Goal: Information Seeking & Learning: Learn about a topic

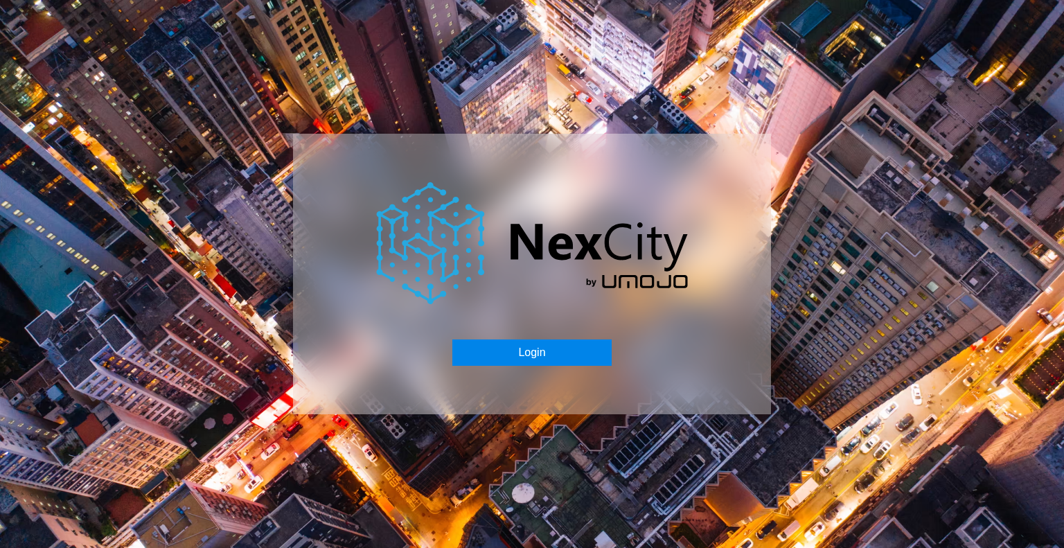
click at [528, 348] on button "Login" at bounding box center [531, 352] width 159 height 26
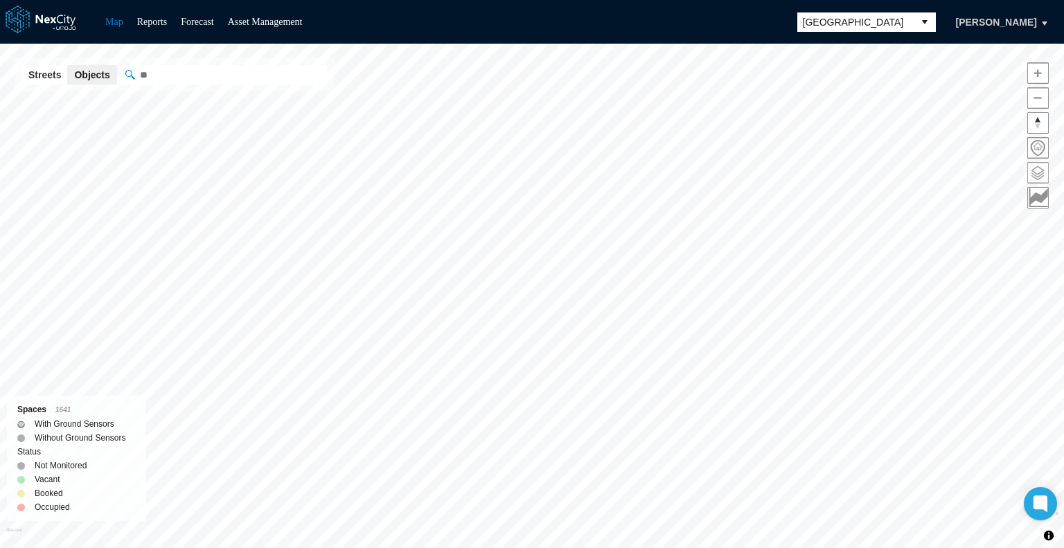
click at [1043, 166] on span at bounding box center [1038, 173] width 20 height 20
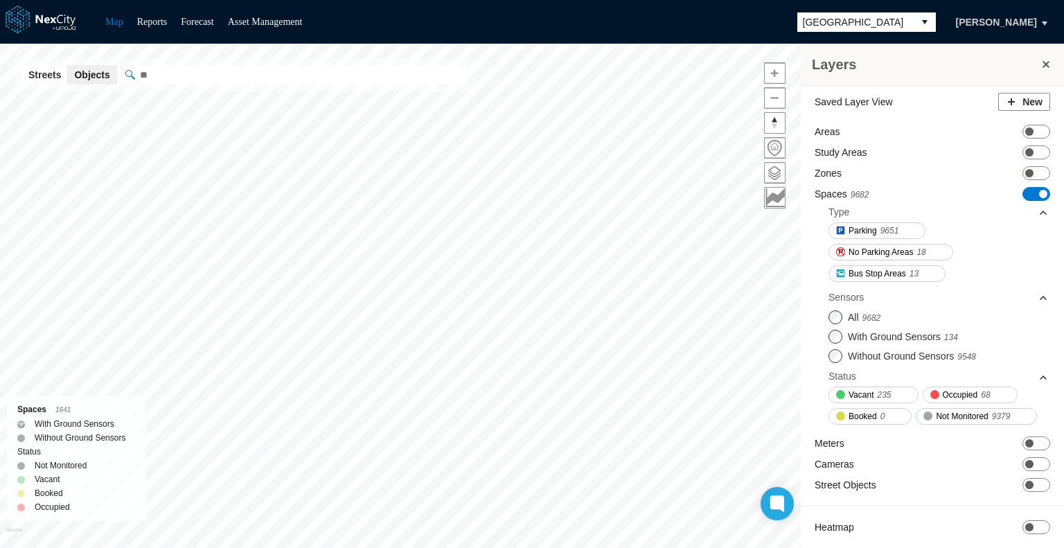
click at [171, 75] on input "" at bounding box center [292, 74] width 346 height 19
paste input "*****"
type input "*****"
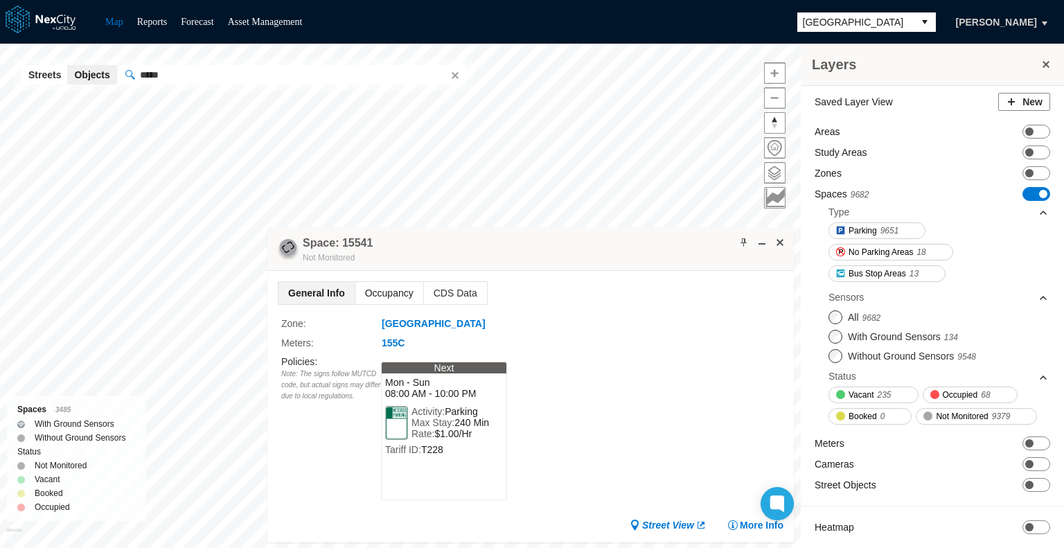
click at [385, 286] on span "Occupancy" at bounding box center [389, 293] width 68 height 22
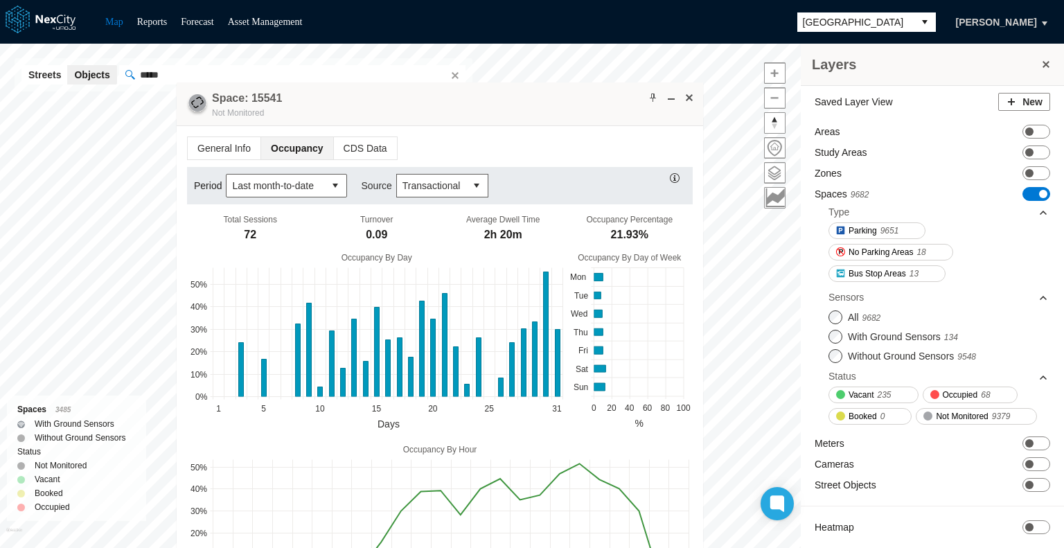
drag, startPoint x: 575, startPoint y: 242, endPoint x: 484, endPoint y: 97, distance: 170.9
click at [484, 97] on div "Space: 15541 Not Monitored" at bounding box center [440, 104] width 527 height 44
click at [332, 179] on button "select" at bounding box center [335, 186] width 22 height 22
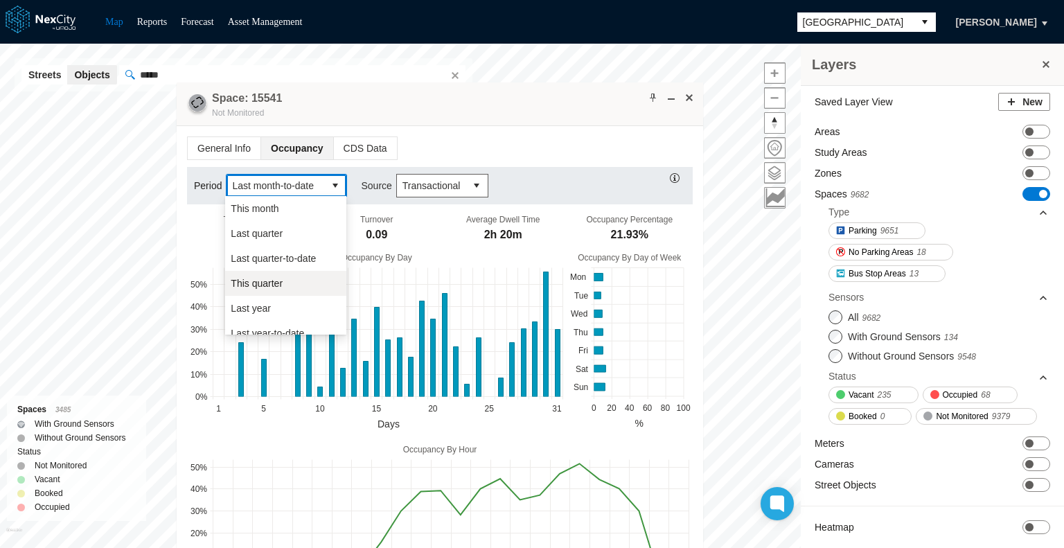
scroll to position [236, 0]
click at [267, 300] on span "This year" at bounding box center [251, 297] width 40 height 14
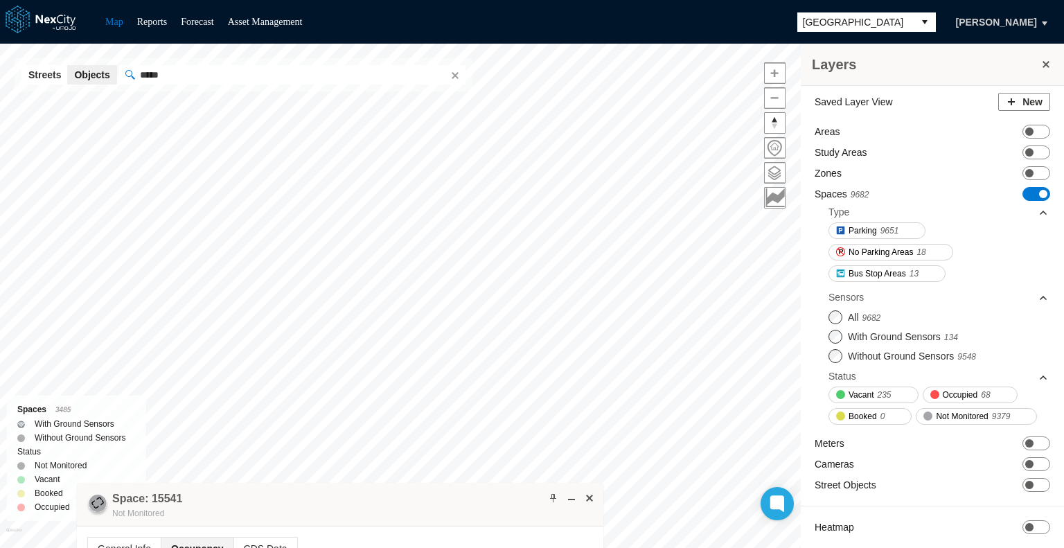
drag, startPoint x: 529, startPoint y: 94, endPoint x: 429, endPoint y: 495, distance: 412.7
click at [429, 495] on div "Space: 15541 Not Monitored" at bounding box center [340, 505] width 527 height 44
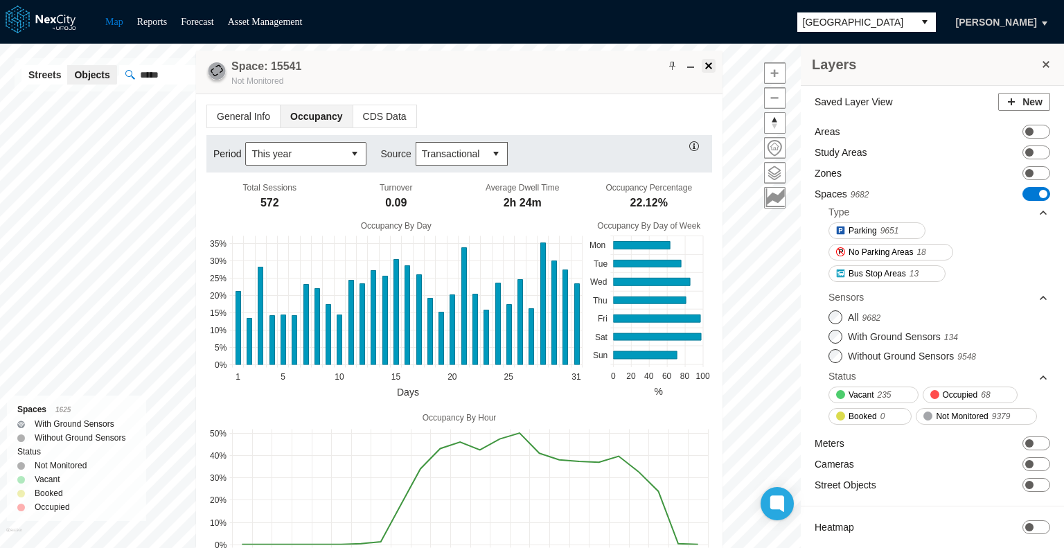
click at [709, 65] on span at bounding box center [708, 65] width 11 height 11
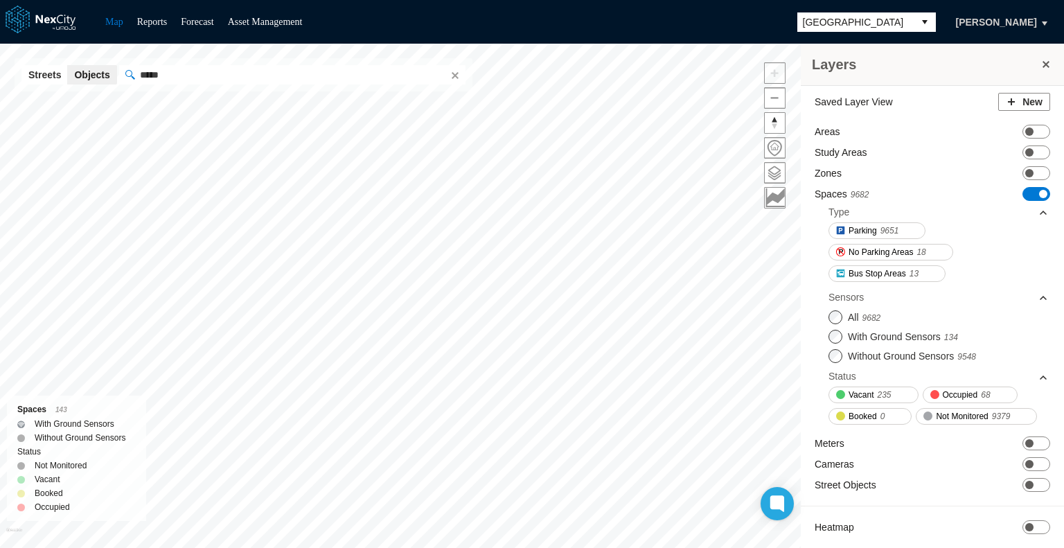
click at [208, 82] on input "*****" at bounding box center [292, 74] width 346 height 19
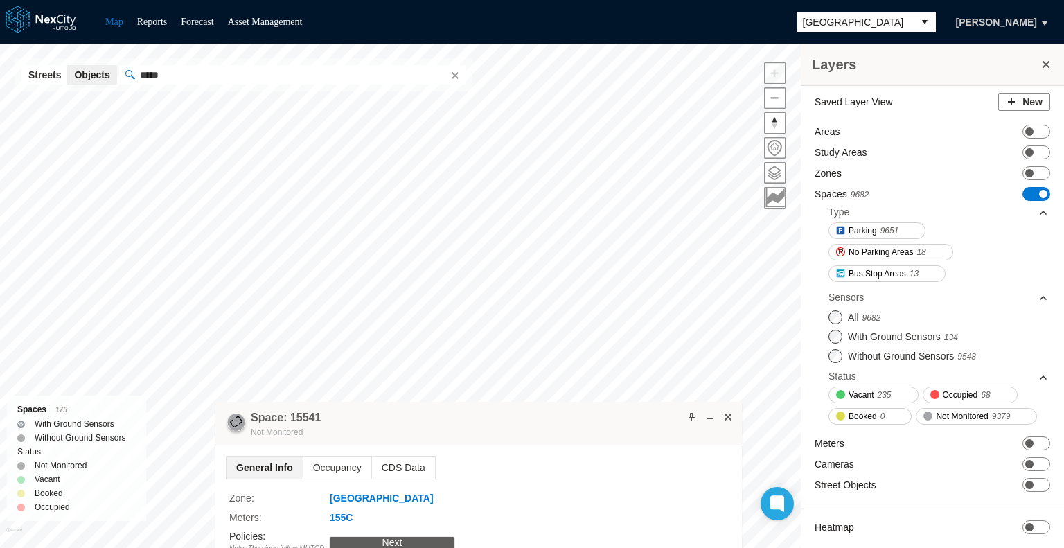
drag, startPoint x: 556, startPoint y: 242, endPoint x: 500, endPoint y: 435, distance: 201.5
click at [500, 435] on div "Space: 15541 Not Monitored" at bounding box center [478, 424] width 527 height 44
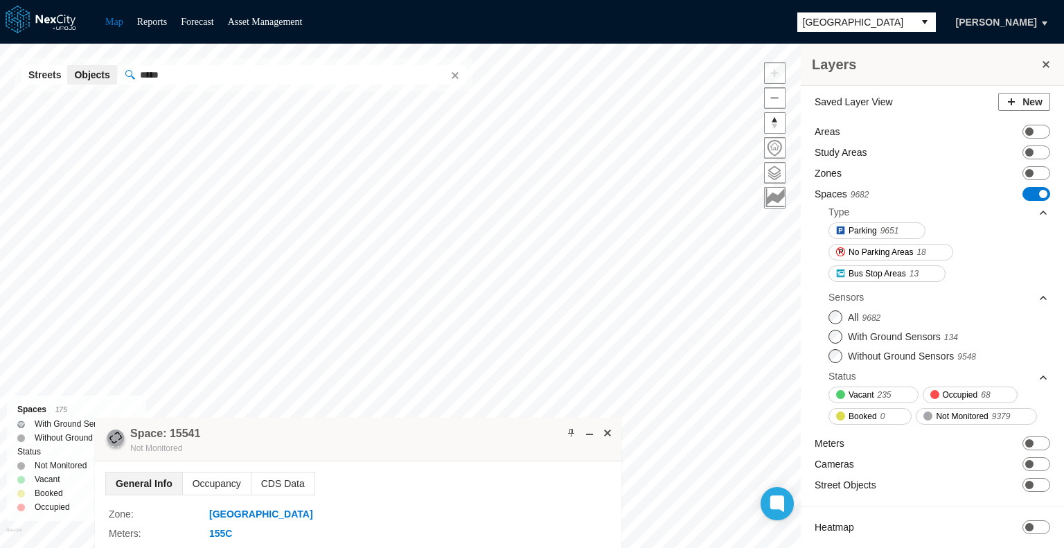
drag, startPoint x: 624, startPoint y: 248, endPoint x: 452, endPoint y: 439, distance: 257.0
click at [452, 439] on div "Space: 15541 Not Monitored" at bounding box center [358, 440] width 527 height 44
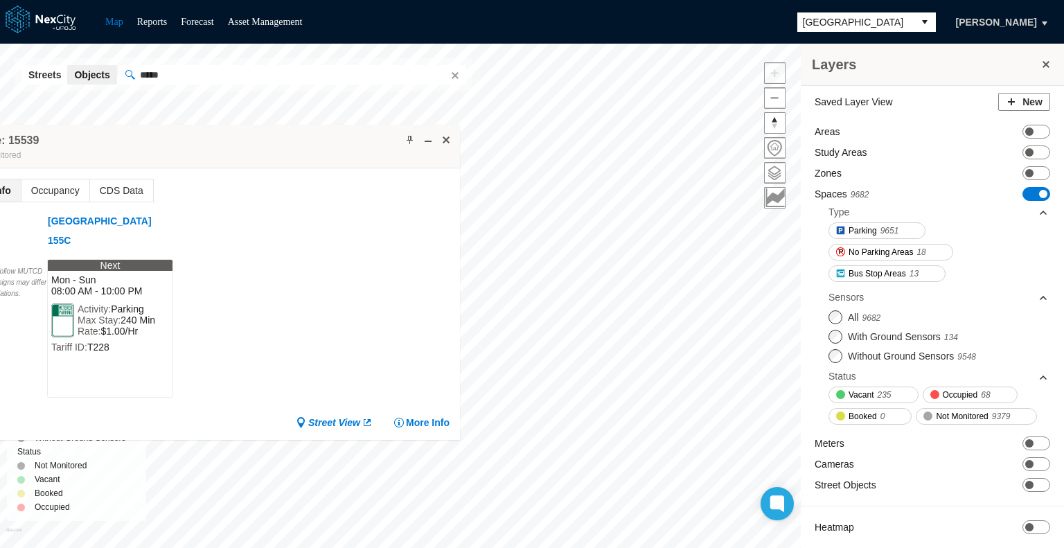
drag, startPoint x: 432, startPoint y: 149, endPoint x: 348, endPoint y: 150, distance: 84.5
click at [348, 150] on div "Space: 15539 Not Monitored" at bounding box center [196, 147] width 527 height 44
click at [444, 136] on span at bounding box center [441, 139] width 11 height 11
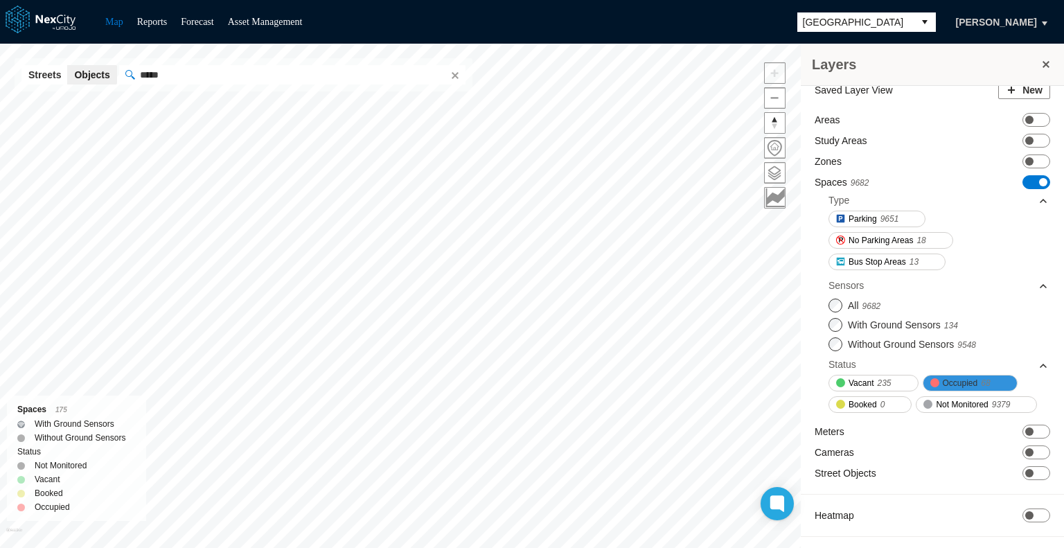
scroll to position [31, 0]
click at [1032, 432] on span "ON OFF" at bounding box center [1037, 432] width 28 height 14
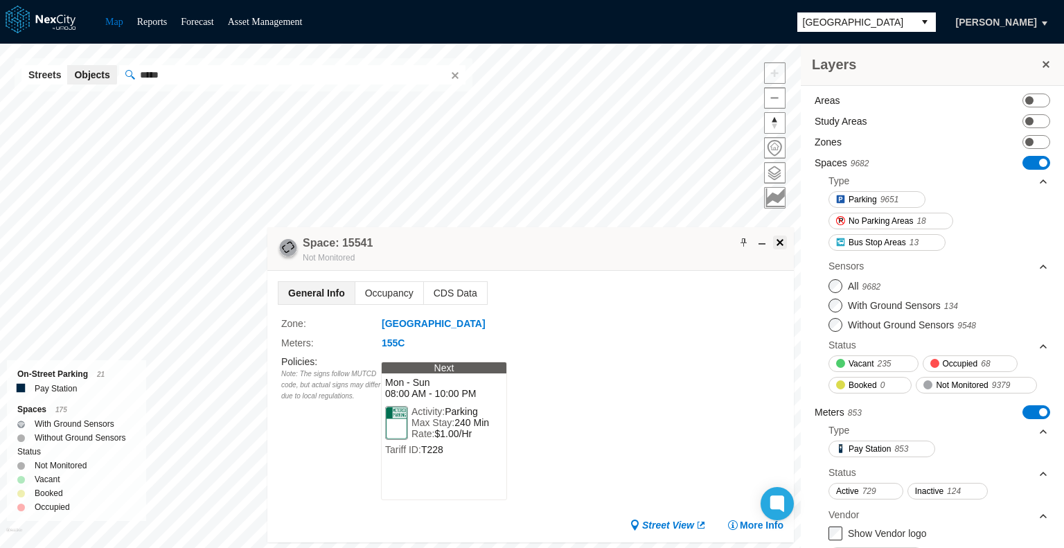
click at [782, 242] on span at bounding box center [780, 242] width 11 height 11
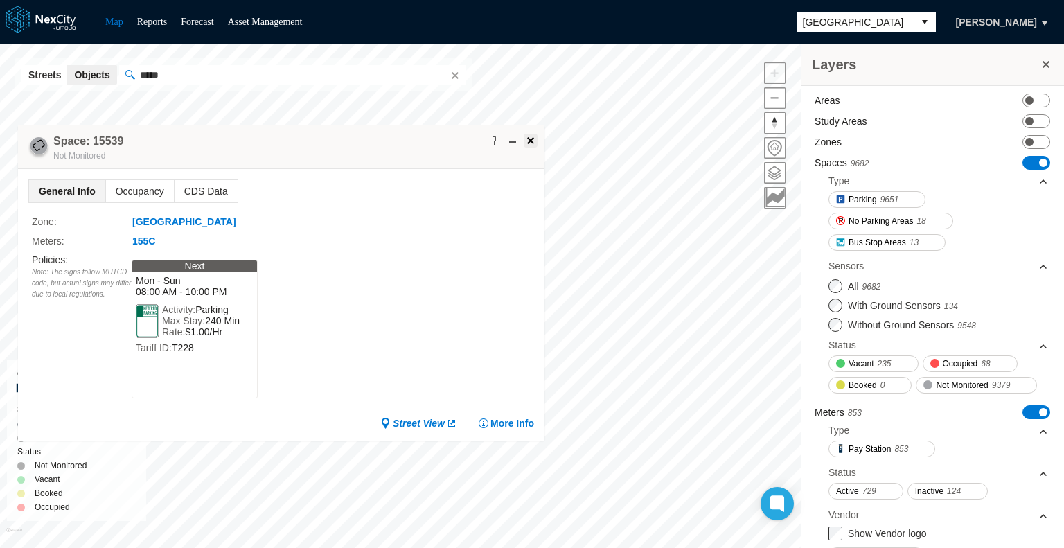
click at [532, 135] on span at bounding box center [530, 140] width 11 height 11
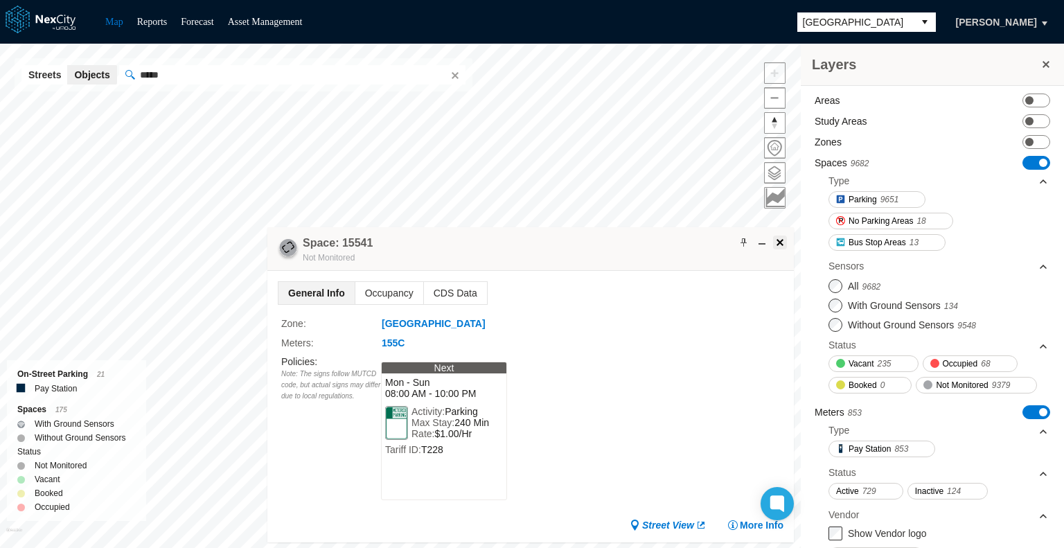
click at [777, 238] on span at bounding box center [780, 242] width 11 height 11
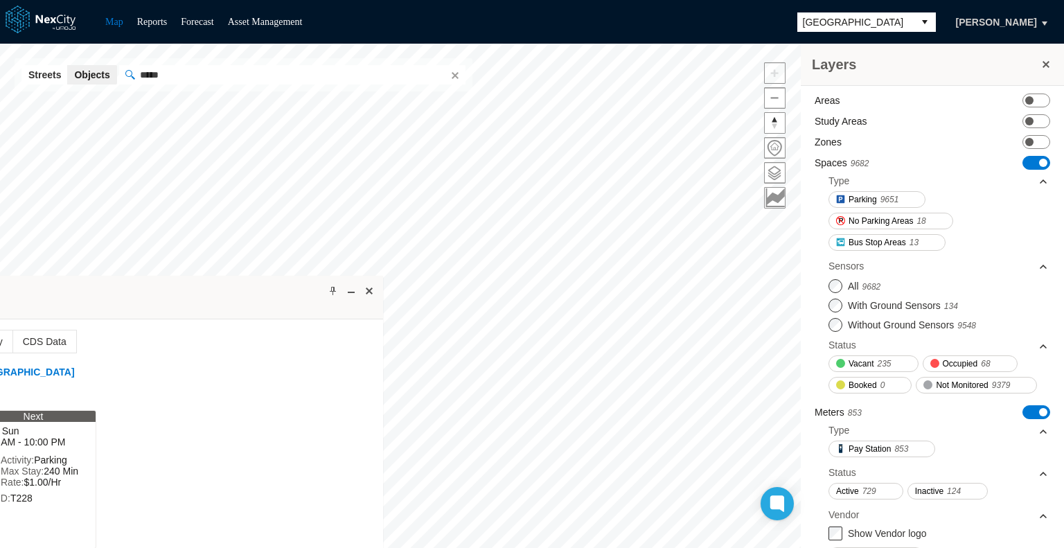
drag, startPoint x: 565, startPoint y: 317, endPoint x: 143, endPoint y: 292, distance: 423.3
click at [143, 292] on div "Space: 15541 Not Monitored" at bounding box center [120, 298] width 527 height 44
click at [366, 292] on span at bounding box center [369, 290] width 11 height 11
